Goal: Information Seeking & Learning: Understand process/instructions

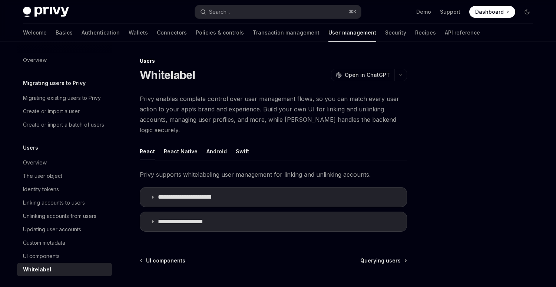
type textarea "*"
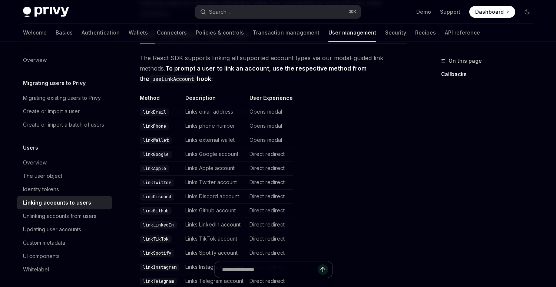
scroll to position [133, 0]
